Goal: Information Seeking & Learning: Learn about a topic

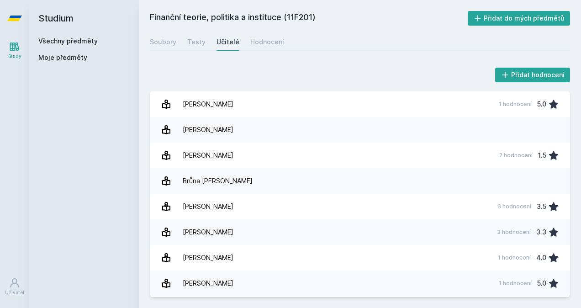
click at [83, 39] on link "Všechny předměty" at bounding box center [67, 41] width 59 height 8
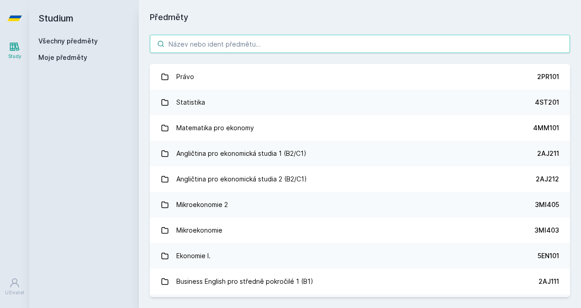
click at [193, 46] on input "search" at bounding box center [360, 44] width 420 height 18
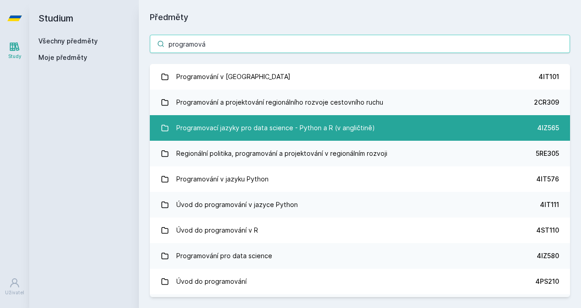
type input "programová"
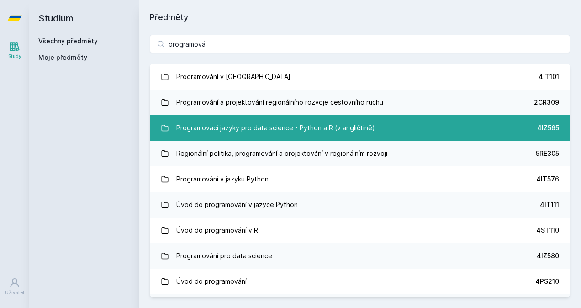
click at [322, 127] on div "Programovací jazyky pro data science - Python a R (v angličtině)" at bounding box center [275, 128] width 199 height 18
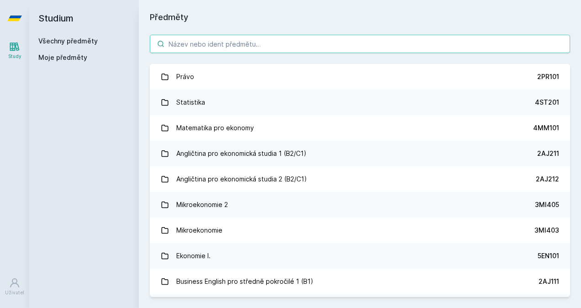
click at [242, 44] on input "search" at bounding box center [360, 44] width 420 height 18
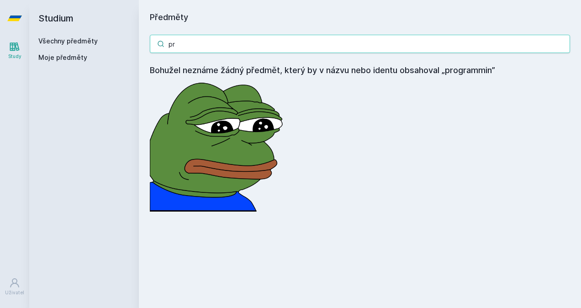
type input "p"
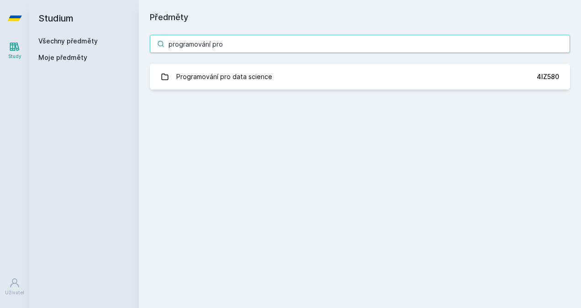
type input "programování pro"
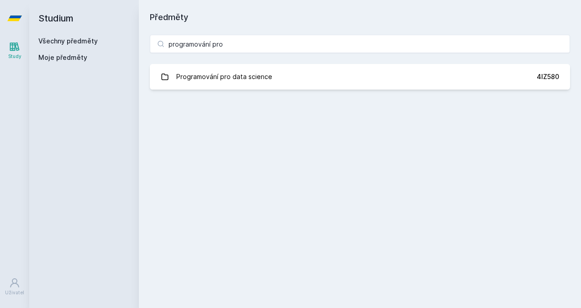
click at [236, 71] on div "Programování pro data science" at bounding box center [224, 77] width 96 height 18
